Goal: Task Accomplishment & Management: Manage account settings

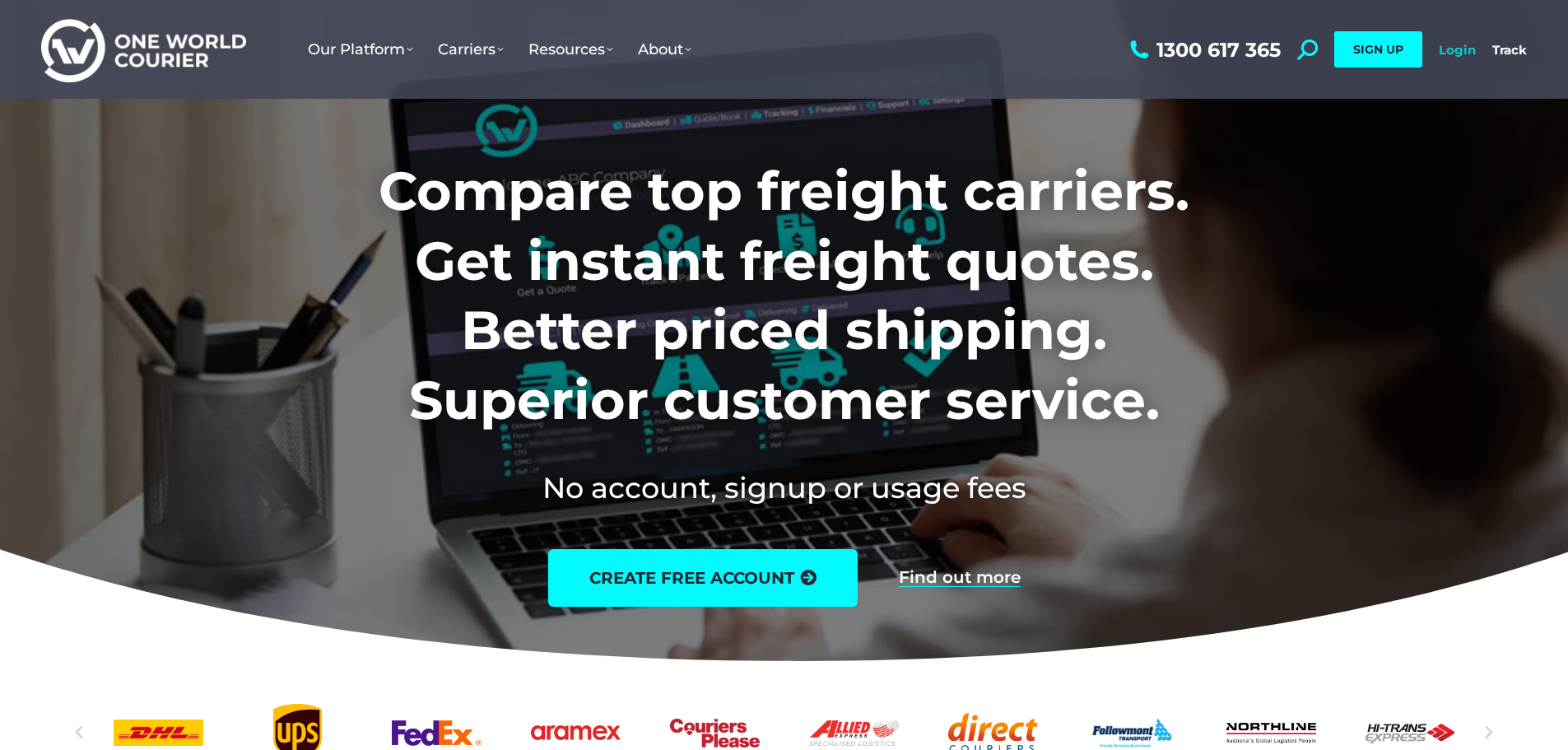
click at [1444, 48] on link "Login" at bounding box center [1457, 50] width 37 height 16
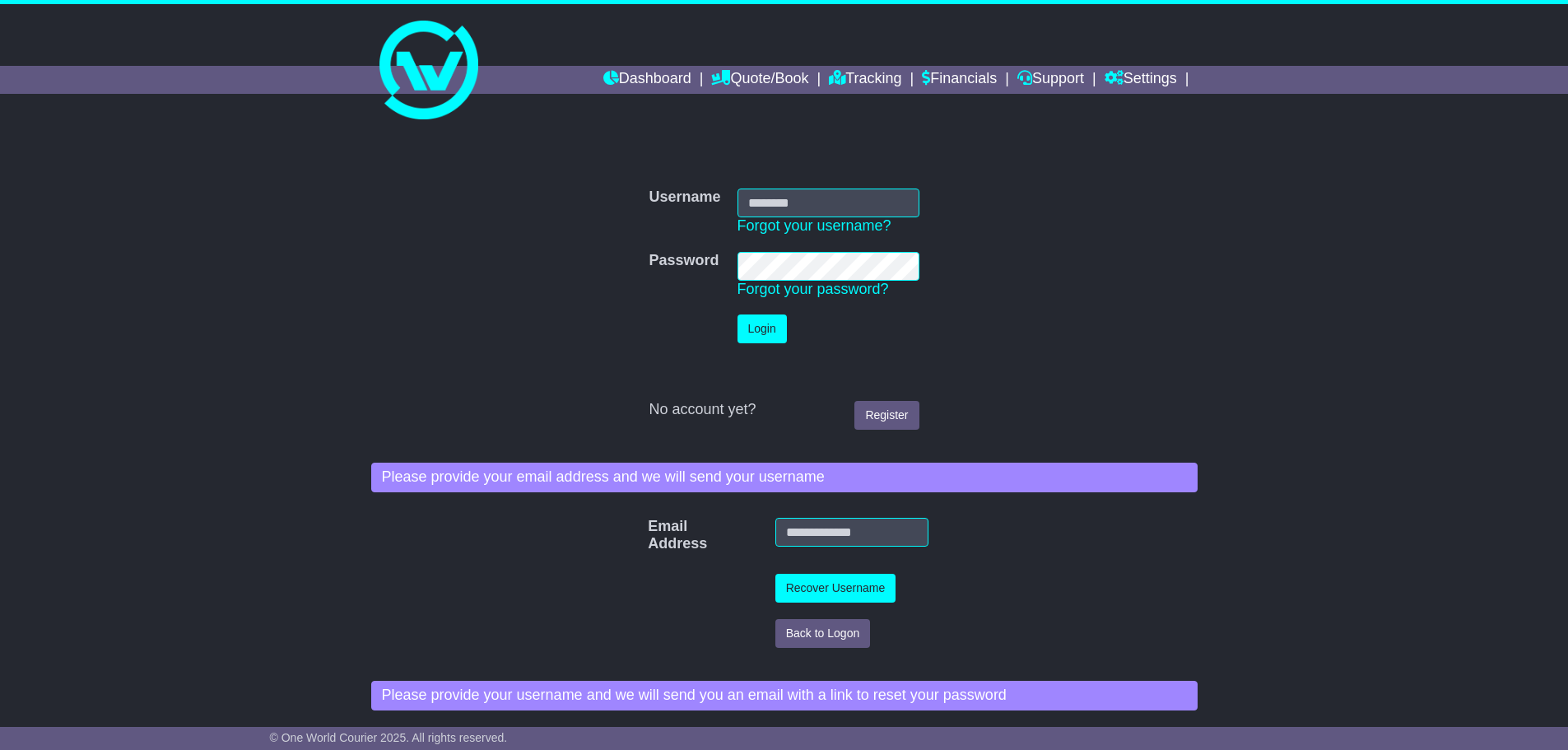
type input "**********"
click at [765, 322] on button "Login" at bounding box center [762, 328] width 49 height 29
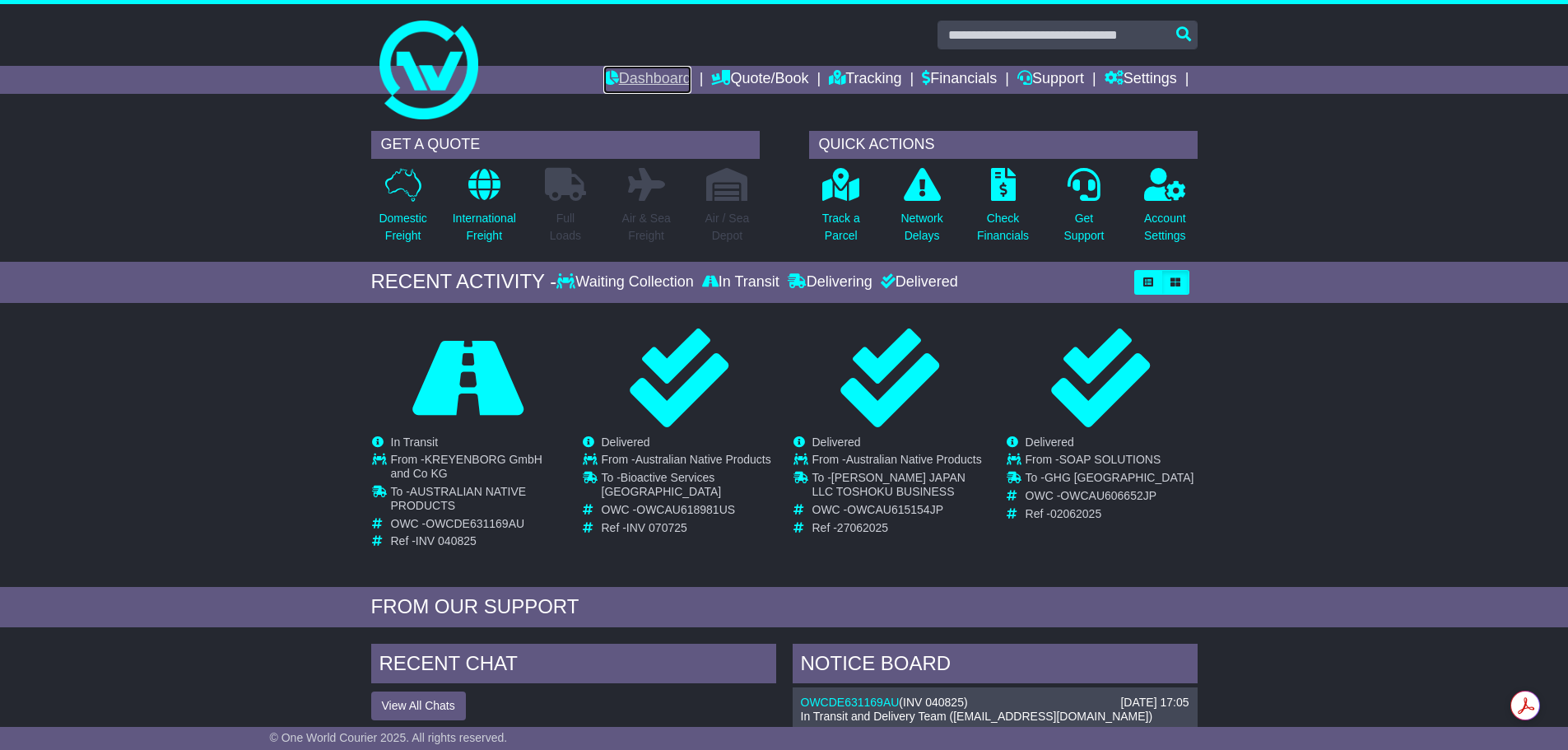
click at [620, 77] on link "Dashboard" at bounding box center [647, 80] width 88 height 28
click at [727, 75] on link "Quote/Book" at bounding box center [759, 80] width 97 height 28
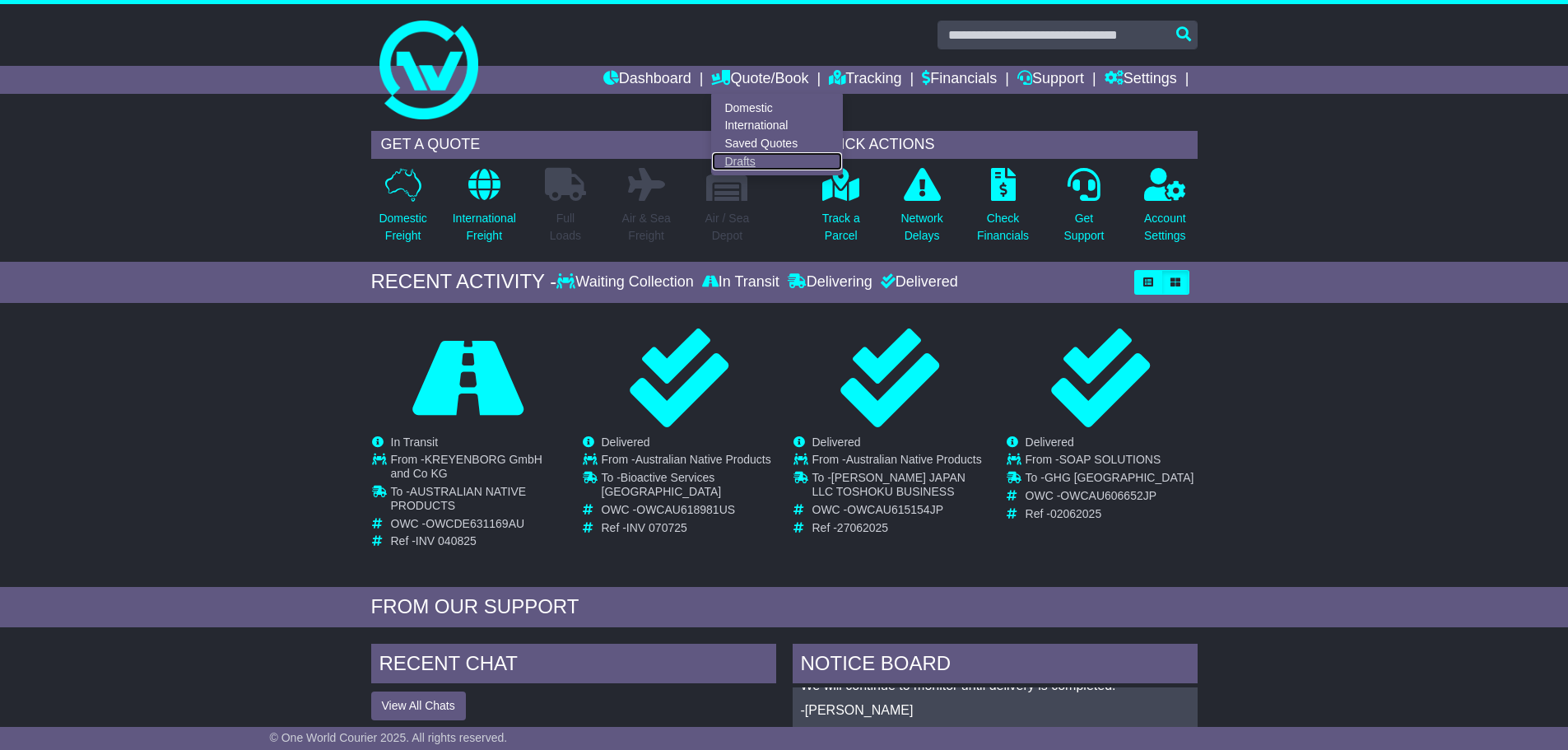
click at [726, 159] on link "Drafts" at bounding box center [777, 161] width 130 height 18
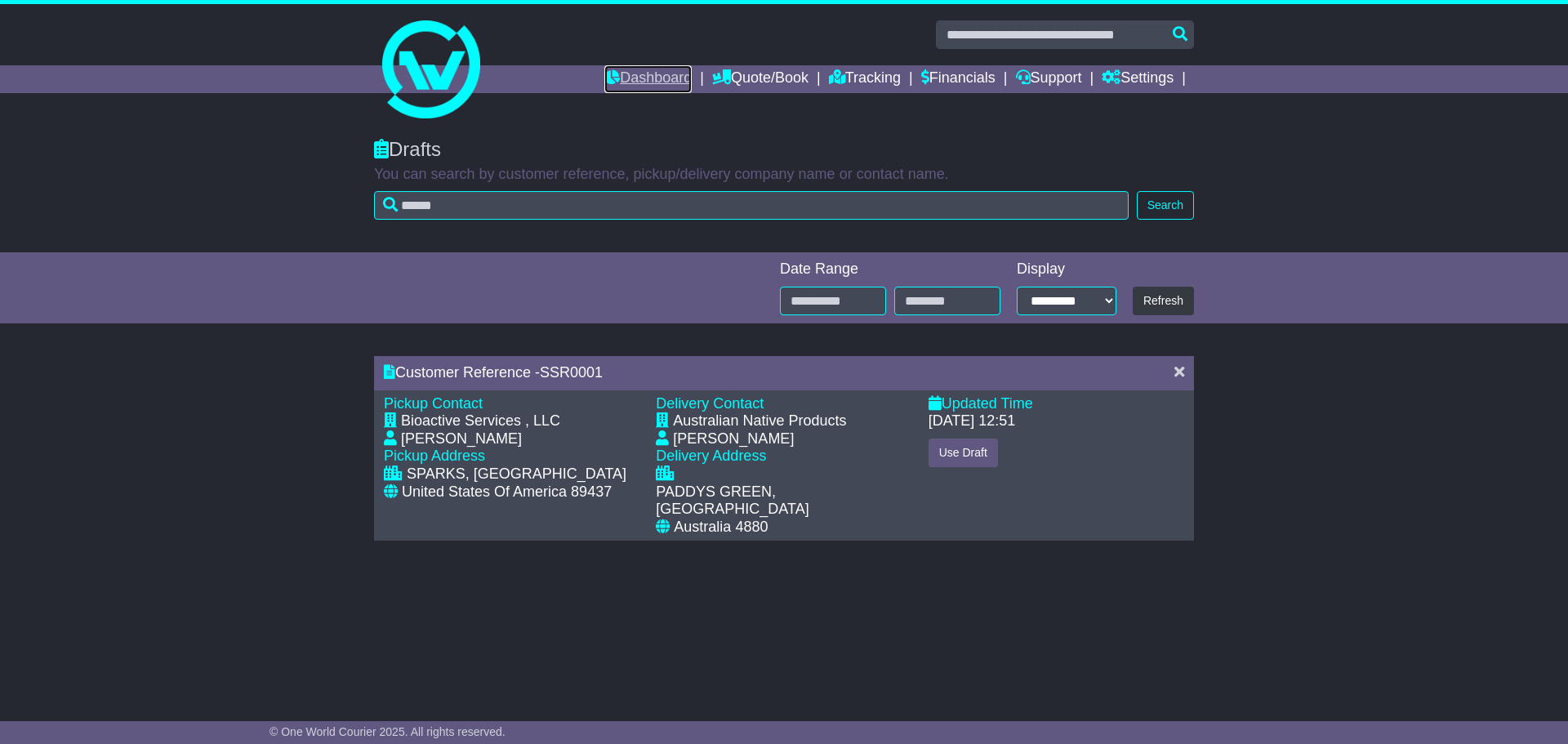
click at [636, 76] on link "Dashboard" at bounding box center [648, 79] width 88 height 27
